Goal: Navigation & Orientation: Go to known website

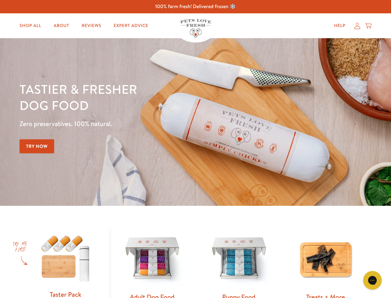
click at [196, 149] on div "Tastier & fresher dog food Zero preservatives. 100% natural. Try Now" at bounding box center [137, 122] width 235 height 82
click at [373, 280] on icon "Gorgias live chat" at bounding box center [373, 280] width 6 height 6
